Goal: Task Accomplishment & Management: Complete application form

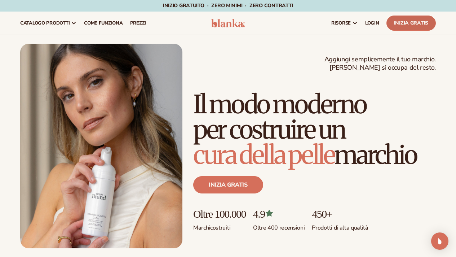
click at [407, 26] on font "Inizia gratis" at bounding box center [411, 22] width 34 height 7
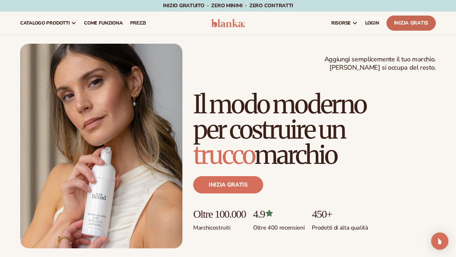
click at [390, 22] on link "Inizia gratis" at bounding box center [411, 23] width 49 height 15
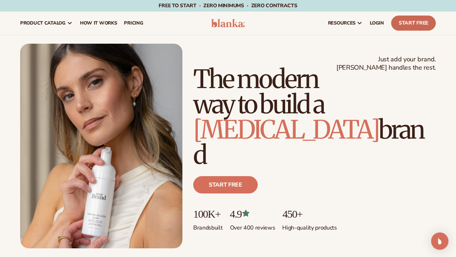
click at [403, 20] on link "Start Free" at bounding box center [413, 23] width 45 height 15
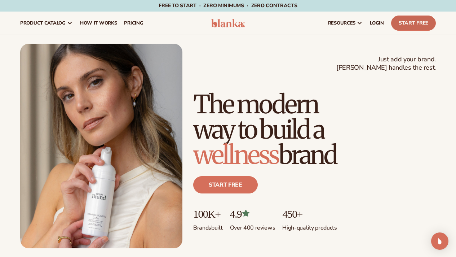
click at [399, 17] on link "Start Free" at bounding box center [413, 23] width 45 height 15
